Goal: Information Seeking & Learning: Learn about a topic

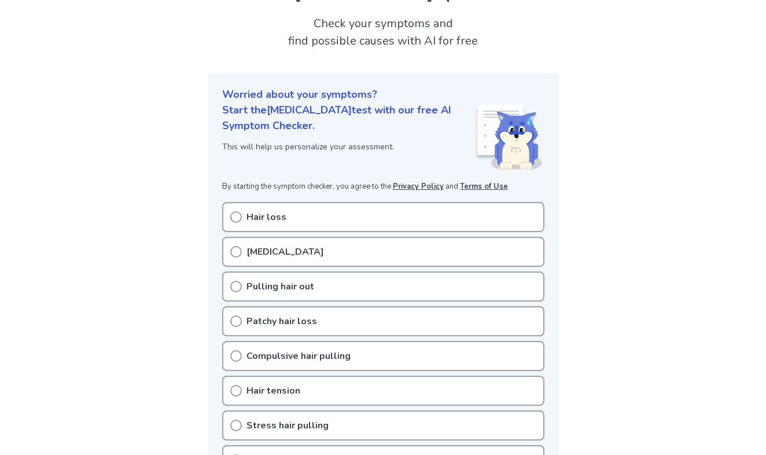
scroll to position [63, 0]
click at [238, 248] on icon at bounding box center [236, 252] width 12 height 12
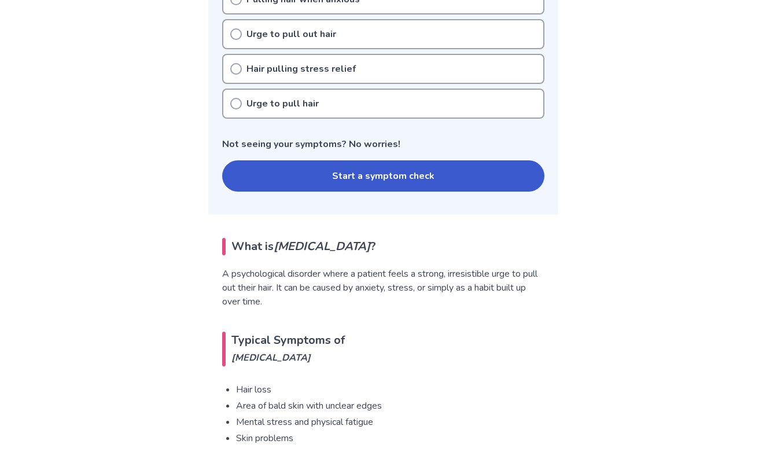
scroll to position [486, 0]
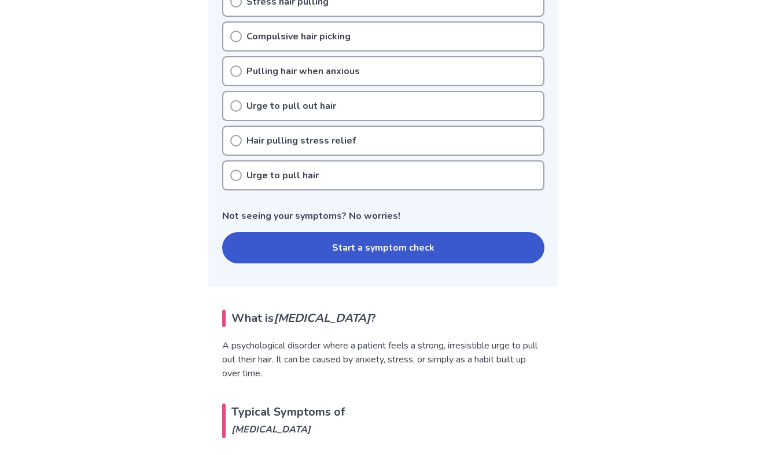
click at [295, 253] on button "Start a symptom check" at bounding box center [383, 247] width 322 height 31
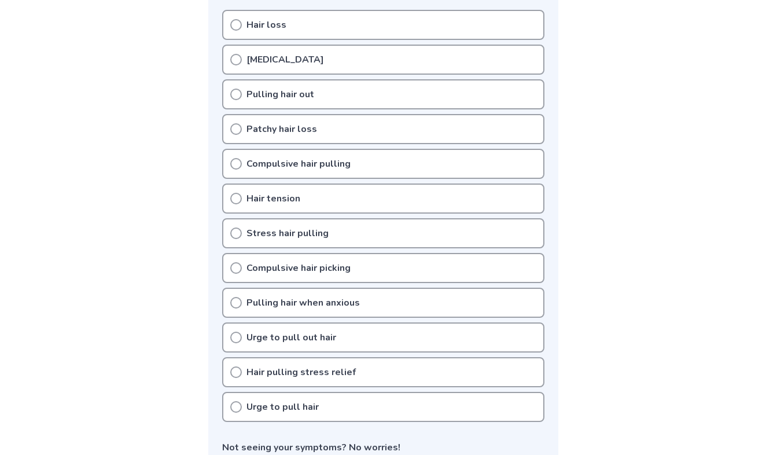
scroll to position [254, 0]
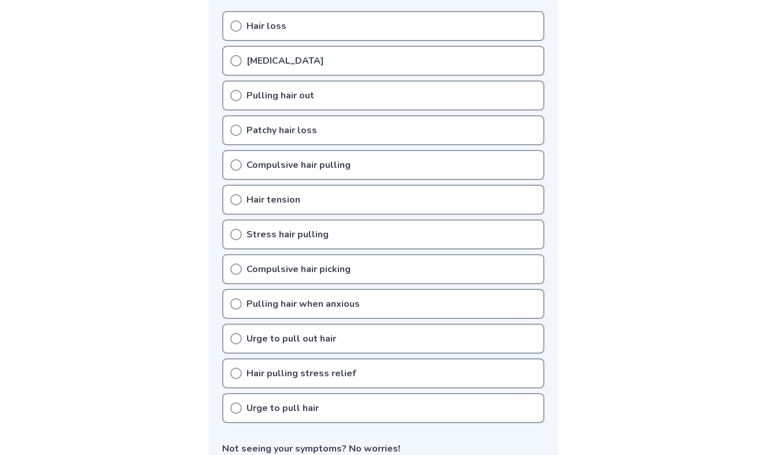
click at [237, 267] on icon at bounding box center [236, 269] width 12 height 12
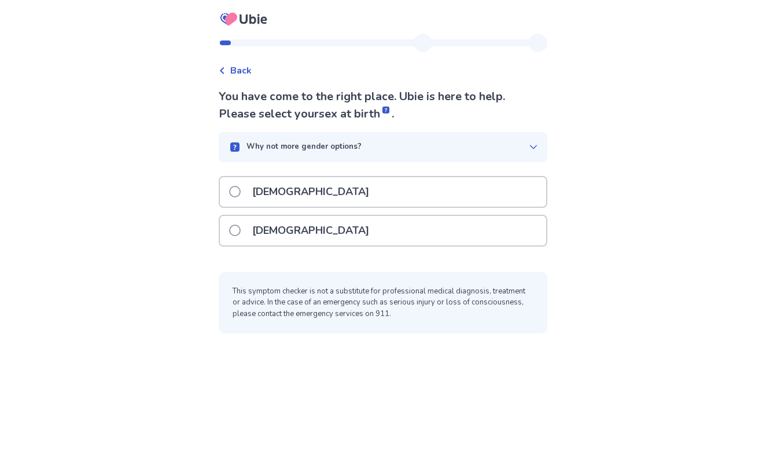
click at [280, 235] on p "Female" at bounding box center [310, 231] width 131 height 30
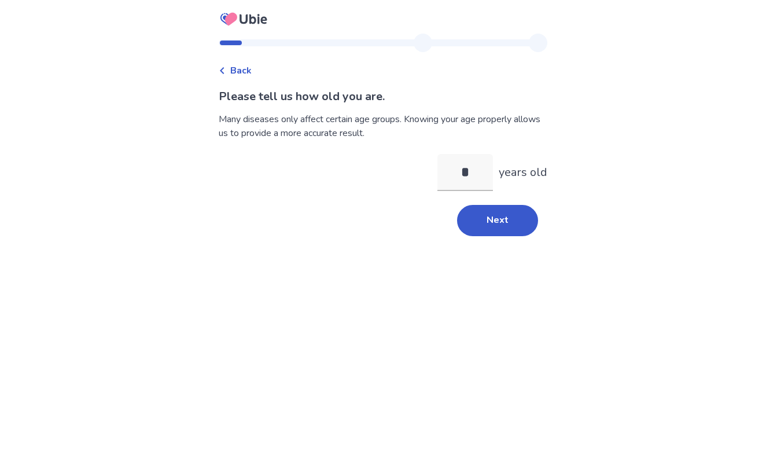
type input "**"
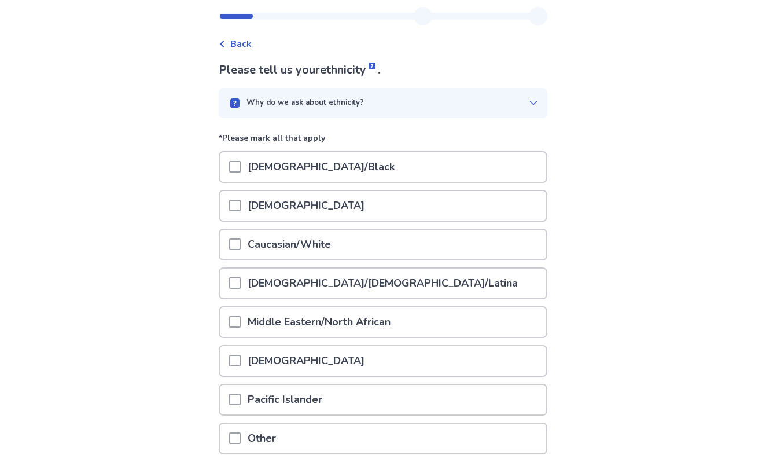
scroll to position [54, 0]
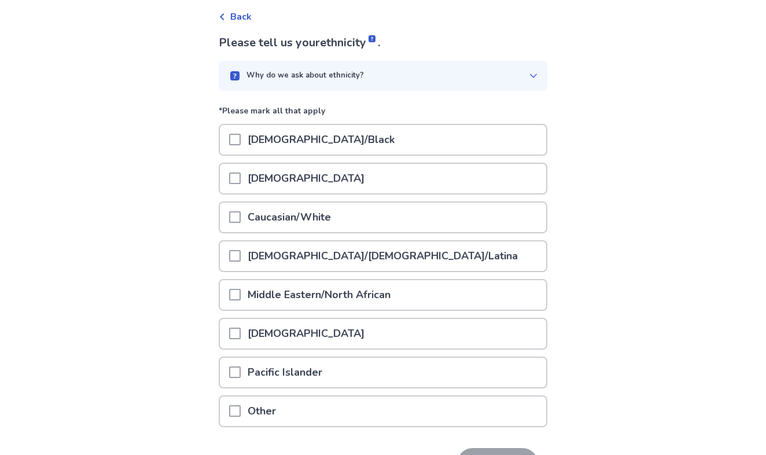
click at [303, 221] on p "Caucasian/White" at bounding box center [289, 218] width 97 height 30
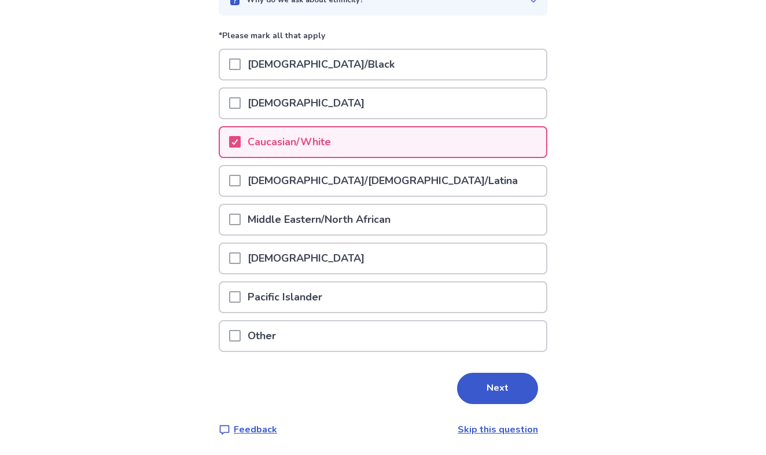
scroll to position [128, 0]
click at [488, 380] on button "Next" at bounding box center [497, 388] width 81 height 31
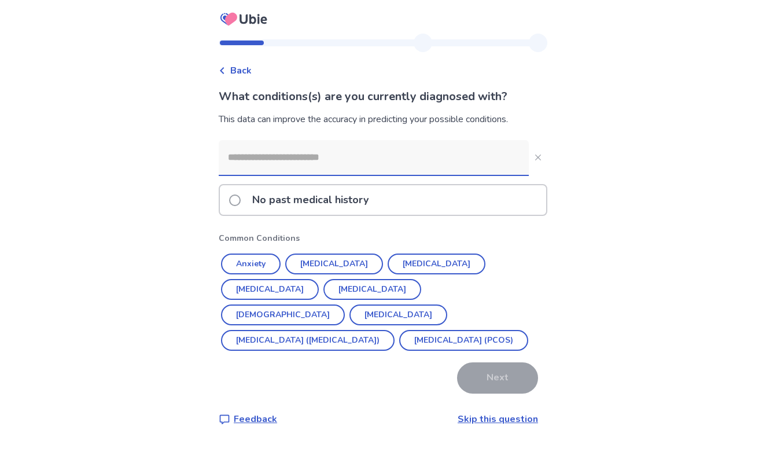
click at [329, 202] on p "No past medical history" at bounding box center [310, 200] width 130 height 30
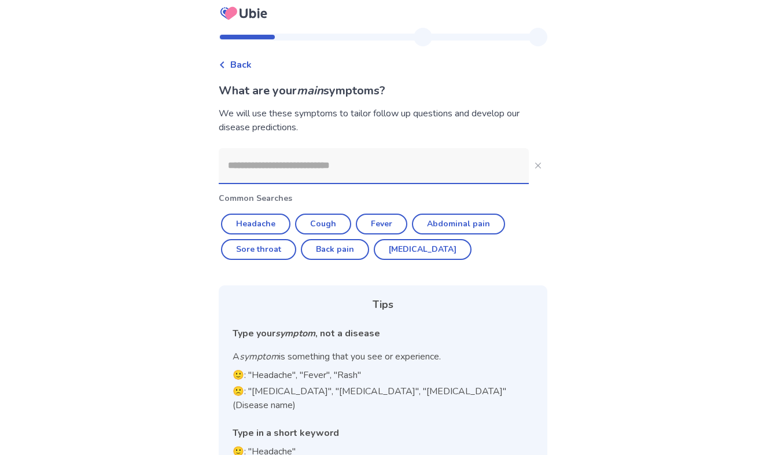
scroll to position [8, 0]
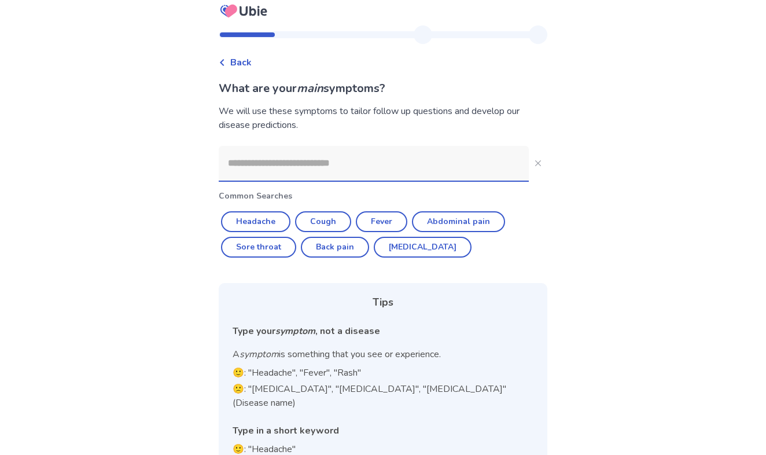
click at [335, 174] on input at bounding box center [374, 163] width 310 height 35
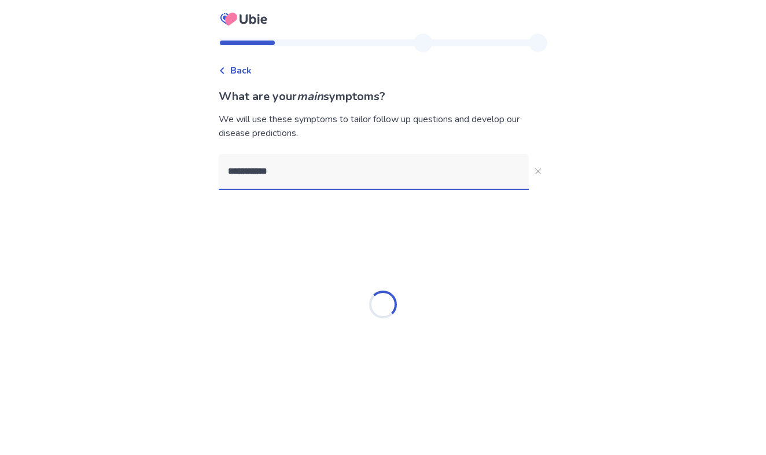
type input "**********"
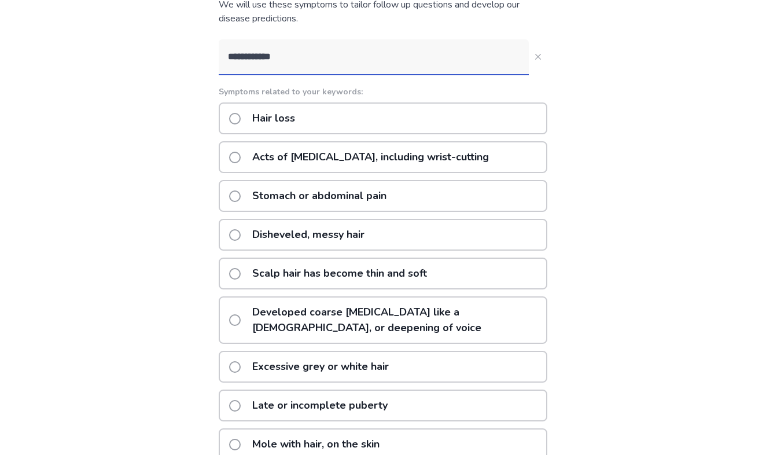
scroll to position [120, 0]
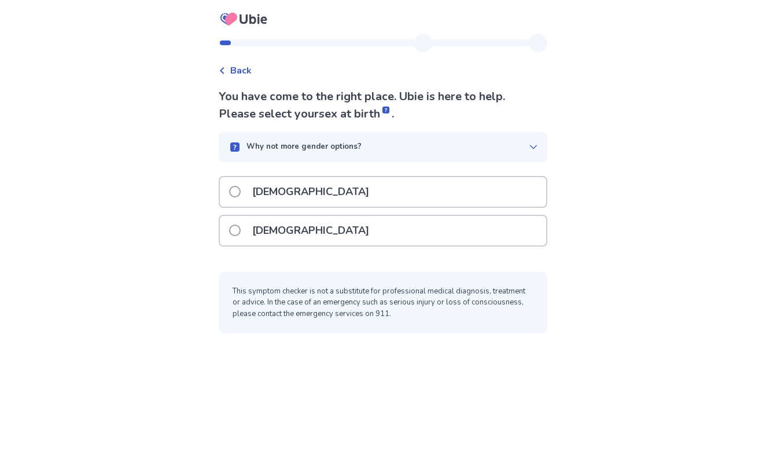
click at [240, 234] on span at bounding box center [235, 231] width 12 height 12
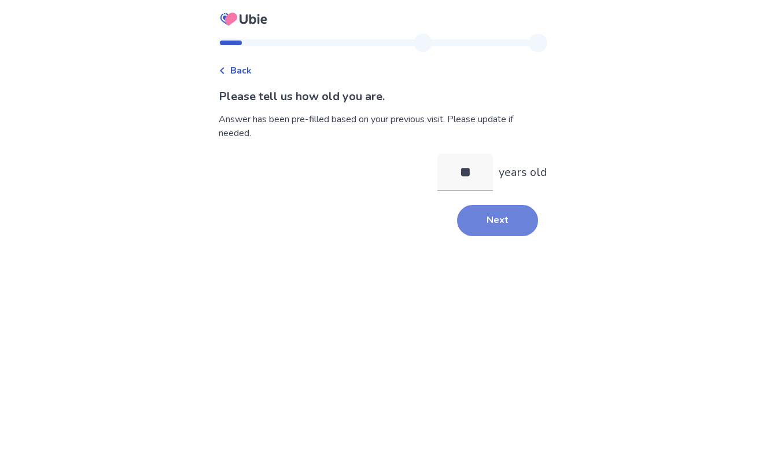
click at [473, 211] on button "Next" at bounding box center [497, 220] width 81 height 31
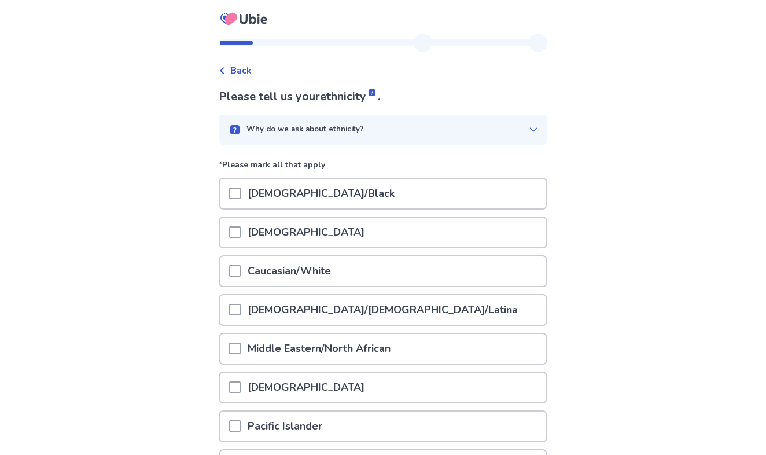
click at [280, 267] on p "Caucasian/White" at bounding box center [289, 271] width 97 height 30
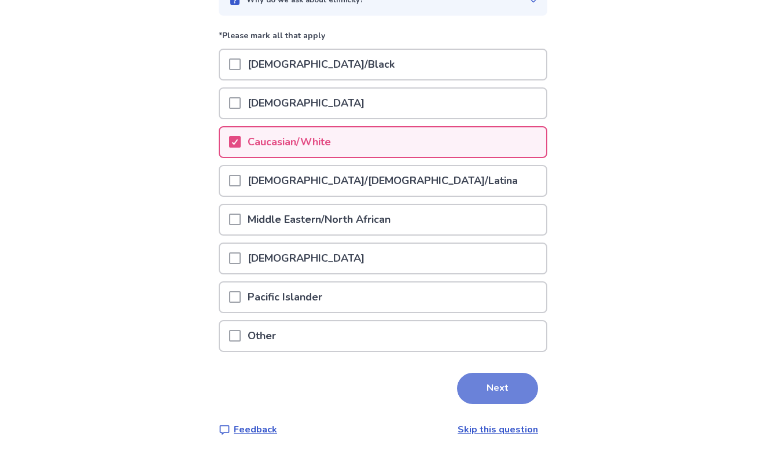
scroll to position [128, 0]
click at [471, 401] on button "Next" at bounding box center [497, 388] width 81 height 31
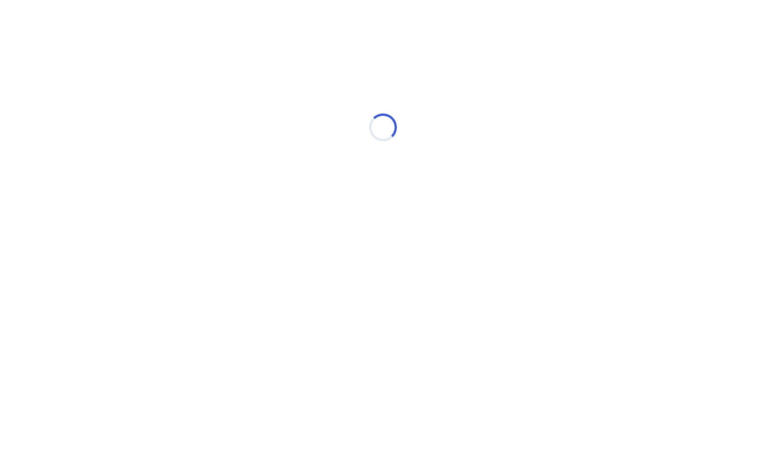
scroll to position [0, 0]
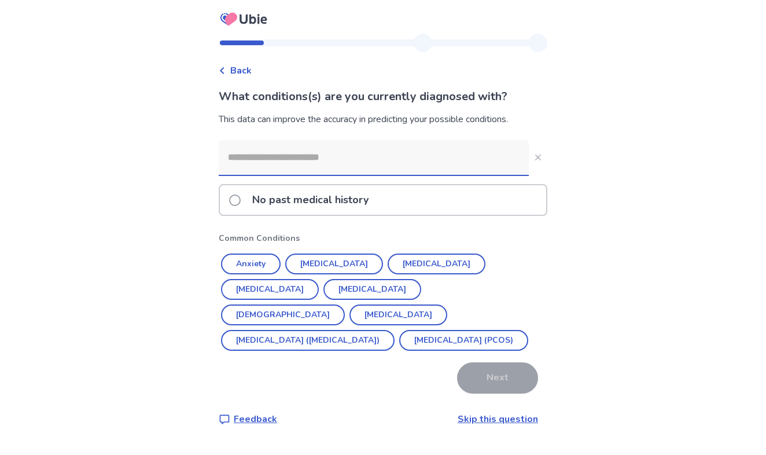
click at [462, 419] on link "Skip this question" at bounding box center [498, 419] width 80 height 13
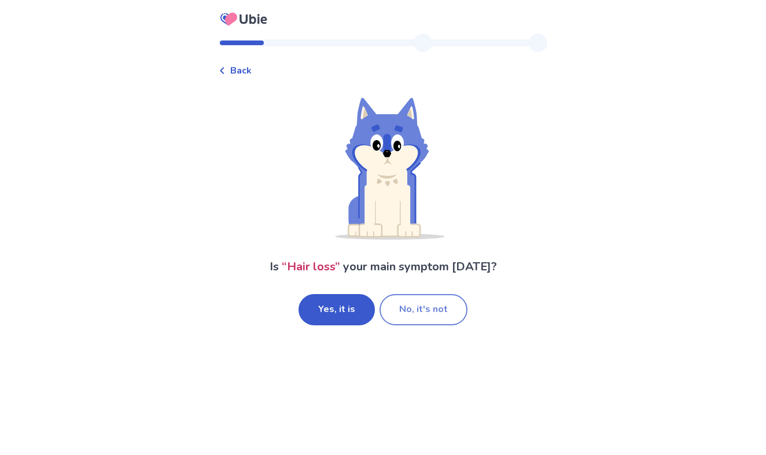
click at [396, 313] on button "No, it's not" at bounding box center [424, 309] width 88 height 31
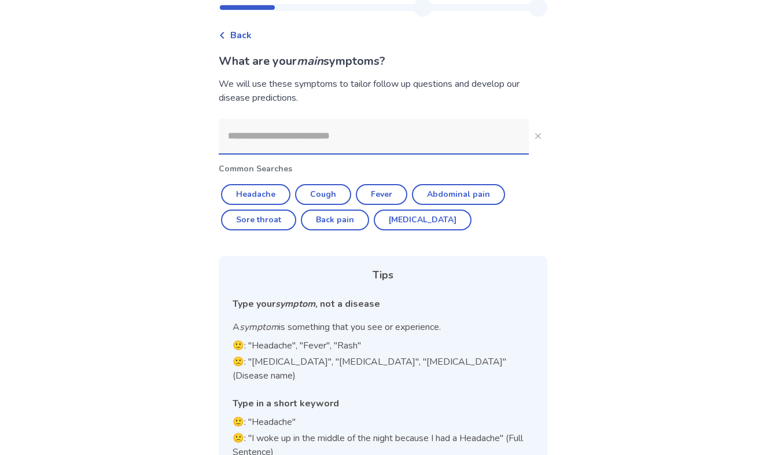
scroll to position [35, 0]
click at [309, 133] on input at bounding box center [374, 136] width 310 height 35
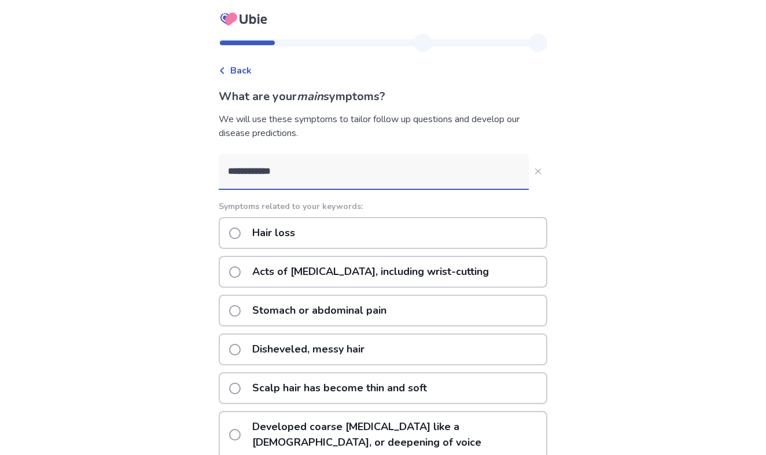
scroll to position [0, 0]
type input "**********"
click at [530, 175] on button "**********" at bounding box center [538, 171] width 19 height 19
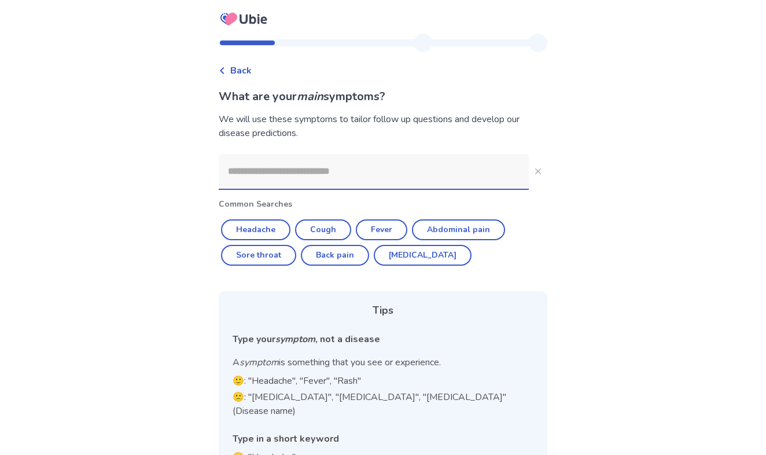
click at [436, 170] on input at bounding box center [374, 171] width 310 height 35
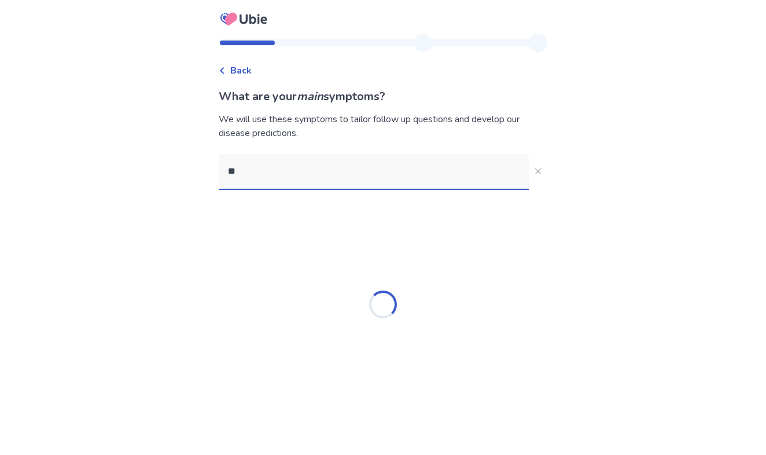
type input "*"
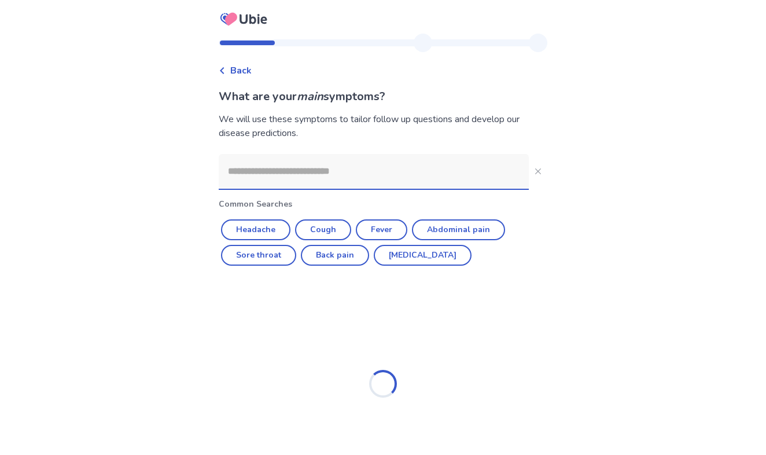
type input "*"
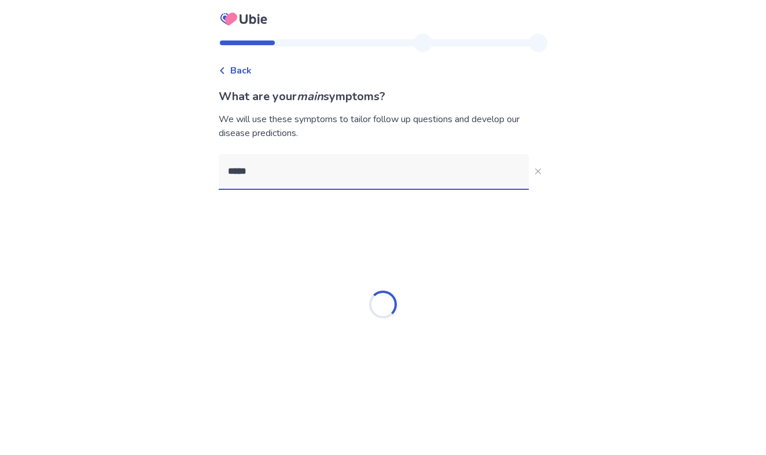
type input "******"
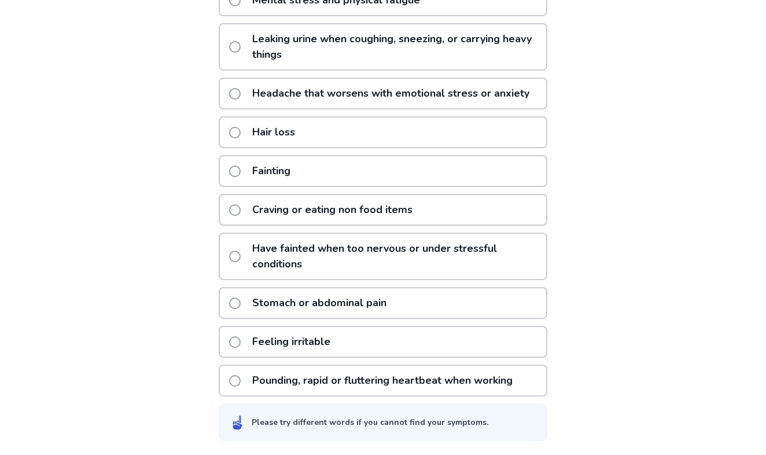
scroll to position [233, 0]
click at [280, 340] on p "Feeling irritable" at bounding box center [291, 342] width 92 height 30
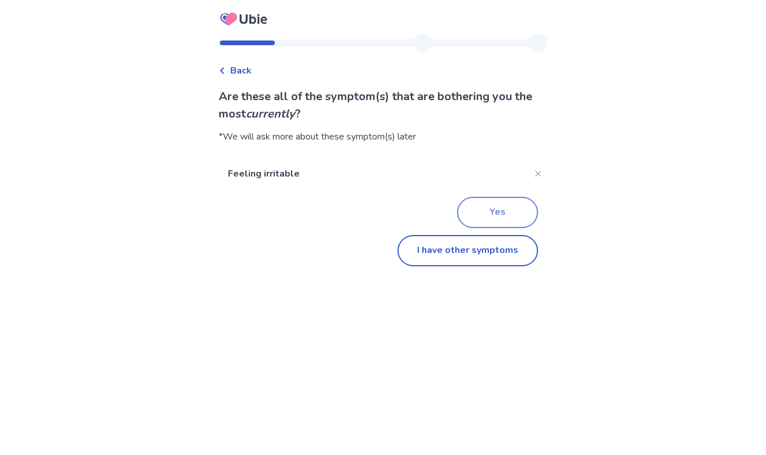
click at [479, 207] on button "Yes" at bounding box center [497, 212] width 81 height 31
